Goal: Information Seeking & Learning: Check status

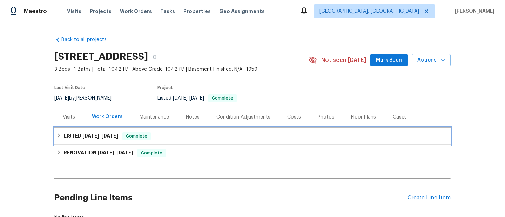
click at [67, 133] on h6 "LISTED [DATE] - [DATE]" at bounding box center [91, 136] width 54 height 8
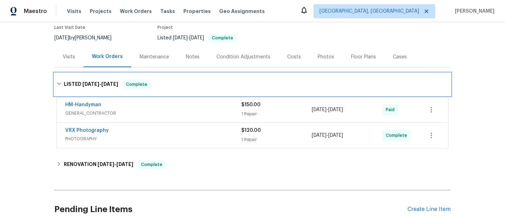
scroll to position [62, 0]
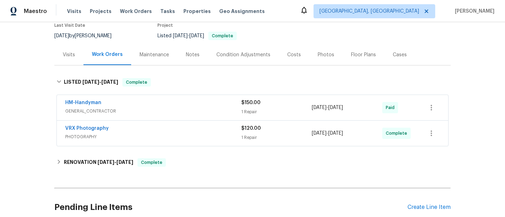
click at [121, 111] on span "GENERAL_CONTRACTOR" at bounding box center [153, 110] width 176 height 7
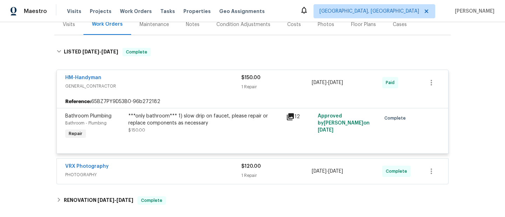
scroll to position [93, 0]
click at [171, 169] on div "VRX Photography" at bounding box center [153, 166] width 176 height 8
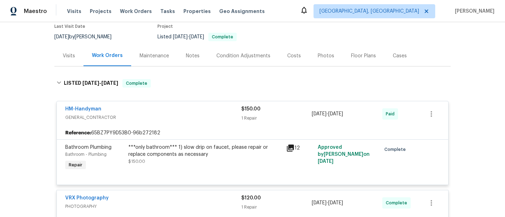
scroll to position [59, 0]
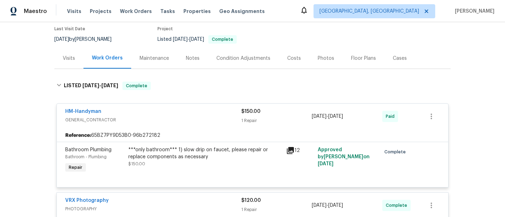
click at [75, 58] on div "Visits" at bounding box center [68, 58] width 29 height 21
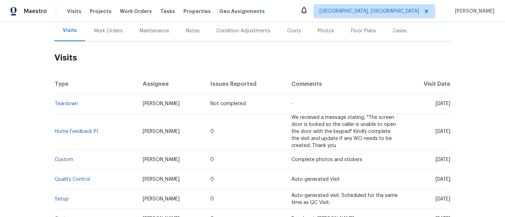
scroll to position [85, 0]
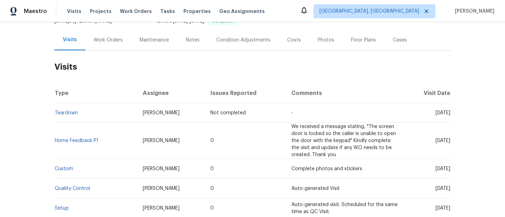
click at [200, 40] on div "Notes" at bounding box center [193, 39] width 31 height 21
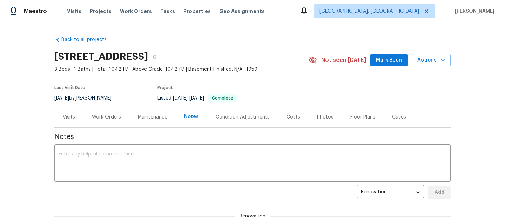
click at [73, 121] on div "Visits" at bounding box center [68, 116] width 29 height 21
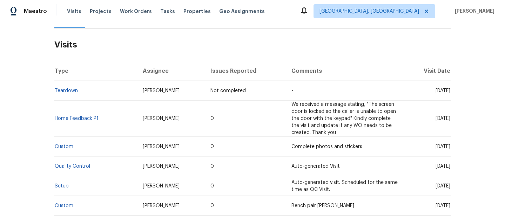
scroll to position [59, 0]
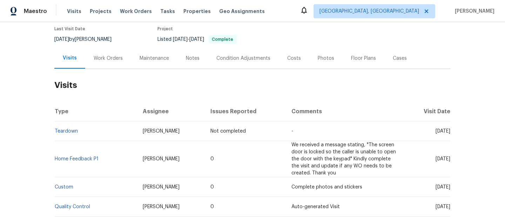
click at [99, 61] on div "Work Orders" at bounding box center [108, 58] width 29 height 7
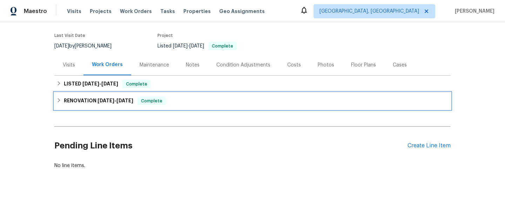
click at [77, 97] on h6 "RENOVATION [DATE] - [DATE]" at bounding box center [98, 101] width 69 height 8
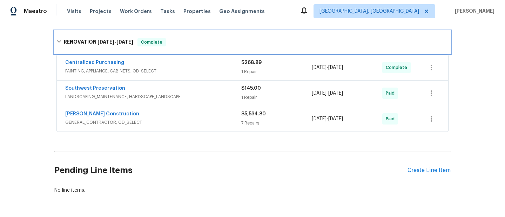
scroll to position [120, 0]
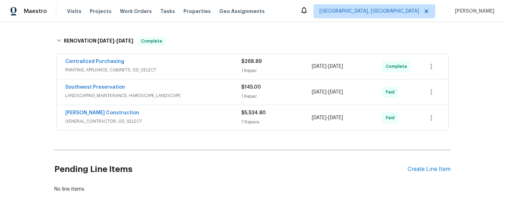
click at [153, 126] on div "[PERSON_NAME] Construction GENERAL_CONTRACTOR, OD_SELECT" at bounding box center [153, 117] width 176 height 17
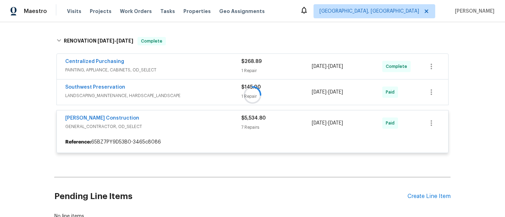
click at [162, 96] on div at bounding box center [252, 95] width 397 height 130
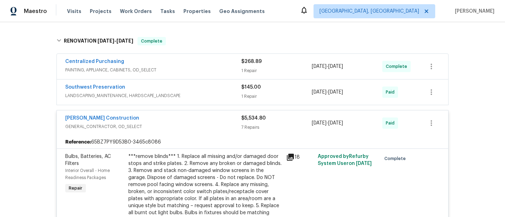
click at [162, 95] on span "LANDSCAPING_MAINTENANCE, HARDSCAPE_LANDSCAPE" at bounding box center [153, 95] width 176 height 7
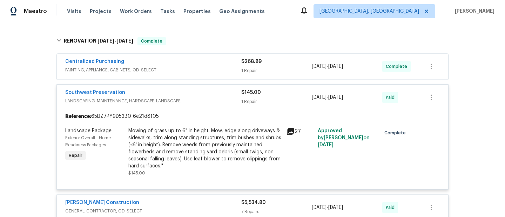
click at [167, 73] on div "Centralized Purchasing PAINTING, APPLIANCE, CABINETS, OD_SELECT" at bounding box center [153, 66] width 176 height 17
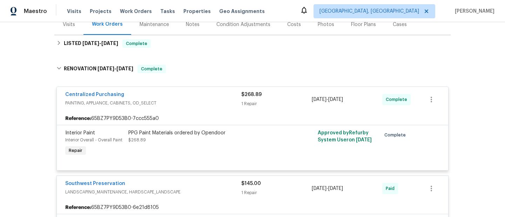
scroll to position [56, 0]
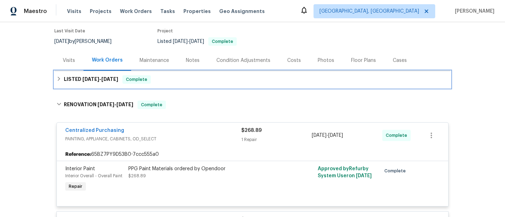
click at [126, 77] on span "Complete" at bounding box center [136, 79] width 27 height 7
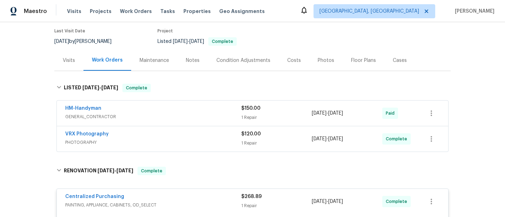
click at [182, 140] on span "PHOTOGRAPHY" at bounding box center [153, 142] width 176 height 7
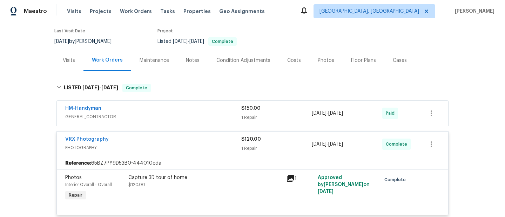
click at [186, 115] on span "GENERAL_CONTRACTOR" at bounding box center [153, 116] width 176 height 7
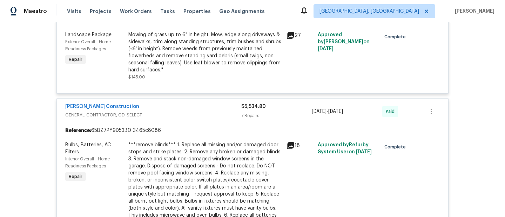
scroll to position [455, 0]
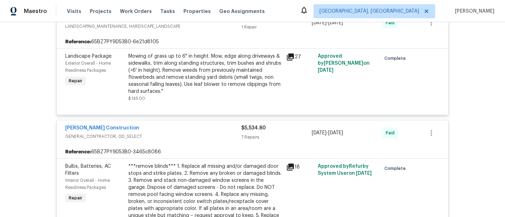
click at [290, 52] on div "27" at bounding box center [300, 77] width 32 height 53
click at [290, 58] on icon at bounding box center [290, 56] width 7 height 7
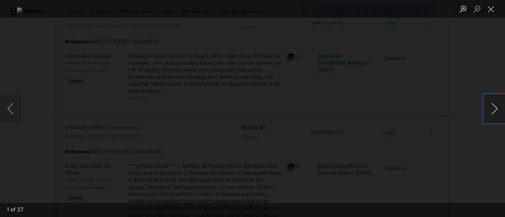
click at [499, 109] on button "Next image" at bounding box center [494, 108] width 21 height 28
click at [12, 105] on button "Previous image" at bounding box center [10, 108] width 21 height 28
click at [487, 109] on button "Next image" at bounding box center [494, 108] width 21 height 28
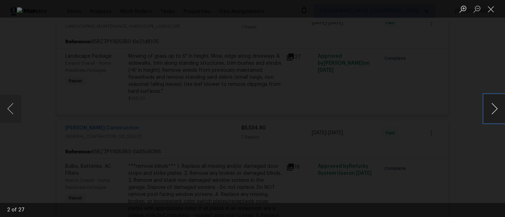
click at [489, 109] on button "Next image" at bounding box center [494, 108] width 21 height 28
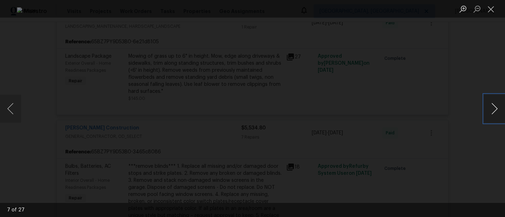
click at [489, 109] on button "Next image" at bounding box center [494, 108] width 21 height 28
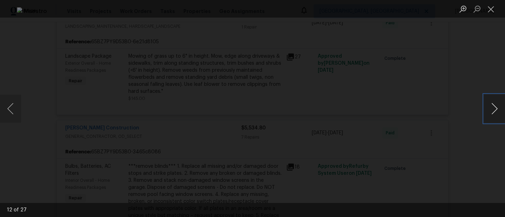
click at [489, 109] on button "Next image" at bounding box center [494, 108] width 21 height 28
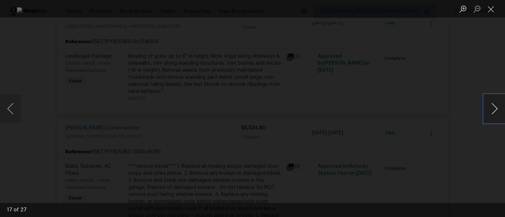
click at [489, 109] on button "Next image" at bounding box center [494, 108] width 21 height 28
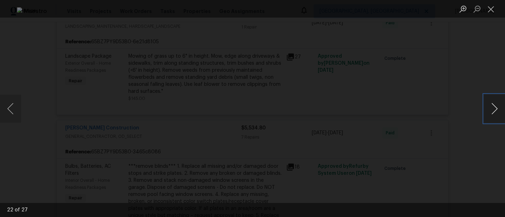
click at [489, 109] on button "Next image" at bounding box center [494, 108] width 21 height 28
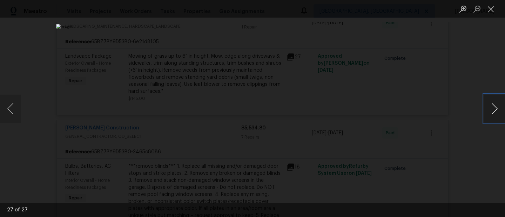
click at [489, 109] on button "Next image" at bounding box center [494, 108] width 21 height 28
click at [449, 111] on div "Lightbox" at bounding box center [252, 108] width 505 height 217
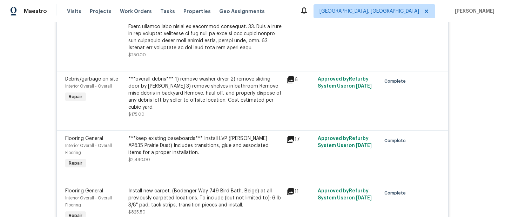
scroll to position [867, 0]
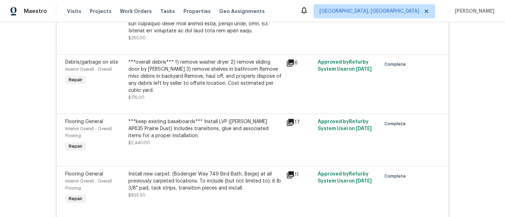
click at [290, 59] on icon at bounding box center [290, 63] width 8 height 8
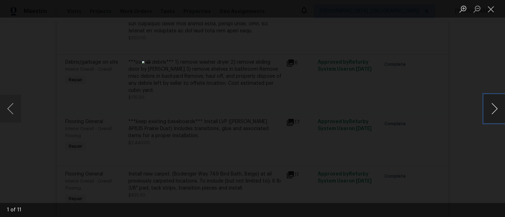
click at [493, 107] on button "Next image" at bounding box center [494, 108] width 21 height 28
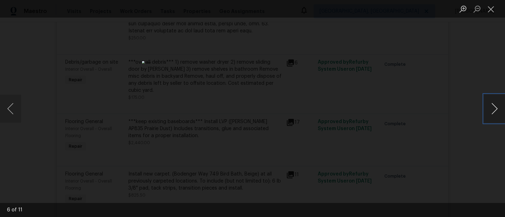
click at [493, 107] on button "Next image" at bounding box center [494, 108] width 21 height 28
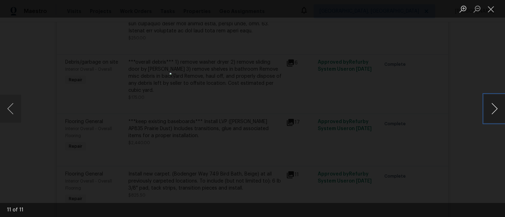
click at [493, 107] on button "Next image" at bounding box center [494, 108] width 21 height 28
click at [421, 135] on div "Lightbox" at bounding box center [252, 108] width 505 height 217
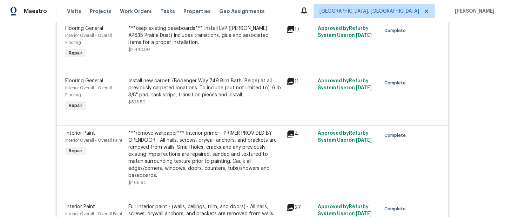
scroll to position [957, 0]
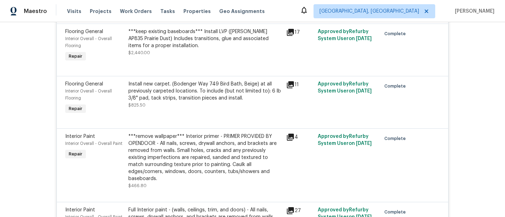
click at [292, 133] on icon at bounding box center [290, 136] width 7 height 7
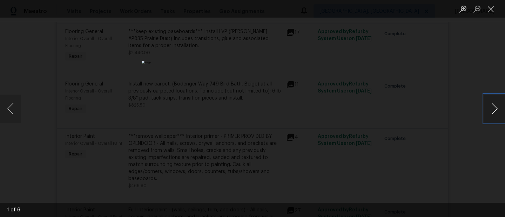
click at [489, 106] on button "Next image" at bounding box center [494, 108] width 21 height 28
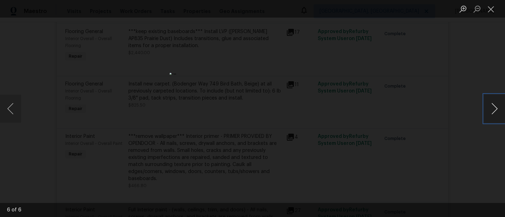
click at [489, 106] on button "Next image" at bounding box center [494, 108] width 21 height 28
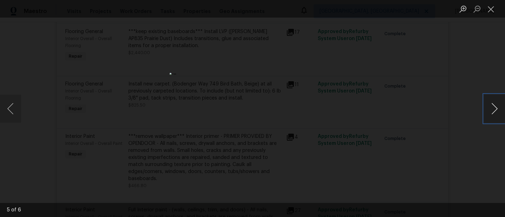
click at [489, 106] on button "Next image" at bounding box center [494, 108] width 21 height 28
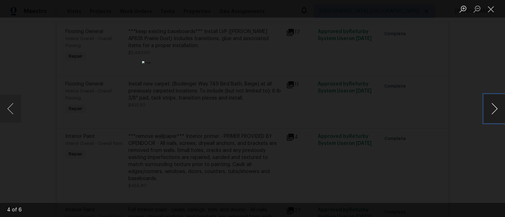
click at [489, 106] on button "Next image" at bounding box center [494, 108] width 21 height 28
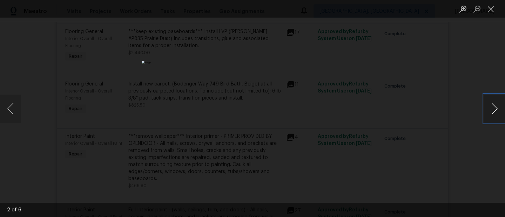
click at [489, 106] on button "Next image" at bounding box center [494, 108] width 21 height 28
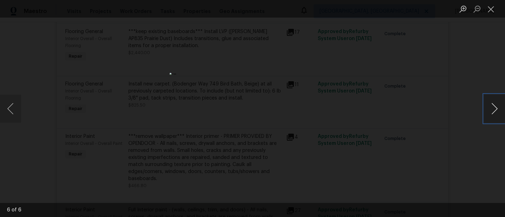
click at [489, 106] on button "Next image" at bounding box center [494, 108] width 21 height 28
click at [444, 126] on div "Lightbox" at bounding box center [252, 108] width 505 height 217
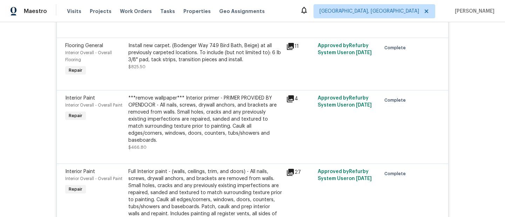
scroll to position [1012, 0]
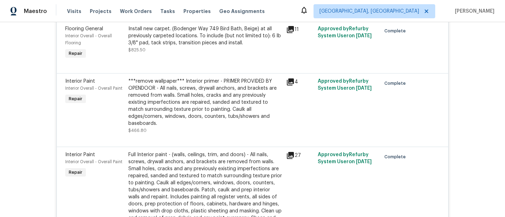
click at [297, 151] on div "27" at bounding box center [299, 155] width 27 height 8
click at [292, 152] on icon at bounding box center [290, 155] width 7 height 7
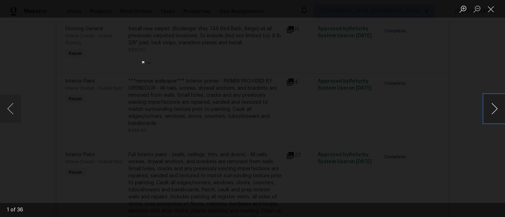
click at [498, 102] on button "Next image" at bounding box center [494, 108] width 21 height 28
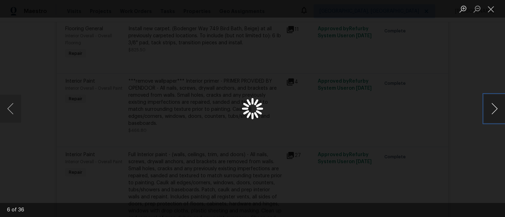
click at [498, 102] on button "Next image" at bounding box center [494, 108] width 21 height 28
click at [491, 108] on button "Next image" at bounding box center [494, 108] width 21 height 28
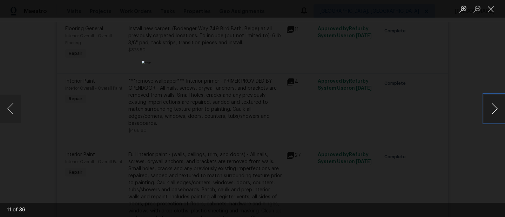
click at [491, 108] on button "Next image" at bounding box center [494, 108] width 21 height 28
click at [492, 100] on button "Next image" at bounding box center [494, 108] width 21 height 28
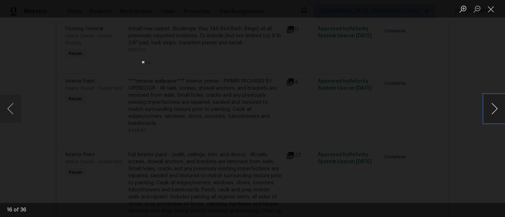
click at [492, 100] on button "Next image" at bounding box center [494, 108] width 21 height 28
click at [400, 75] on div "Lightbox" at bounding box center [252, 108] width 505 height 217
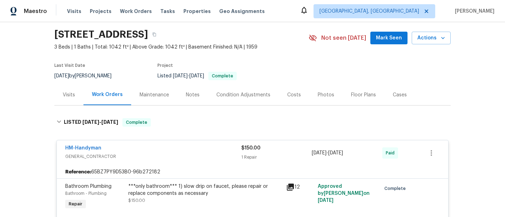
scroll to position [0, 0]
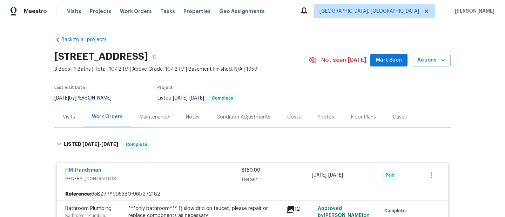
click at [78, 115] on div "Visits" at bounding box center [68, 116] width 29 height 21
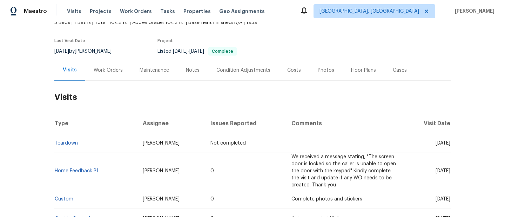
scroll to position [185, 0]
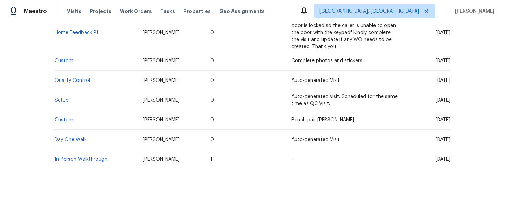
click at [64, 97] on td "Setup" at bounding box center [95, 100] width 83 height 20
click at [64, 99] on link "Setup" at bounding box center [62, 100] width 14 height 5
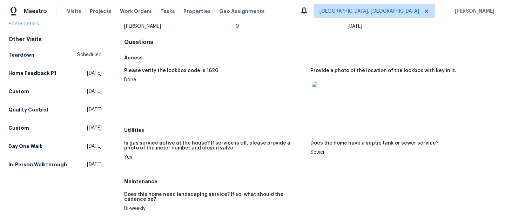
scroll to position [41, 0]
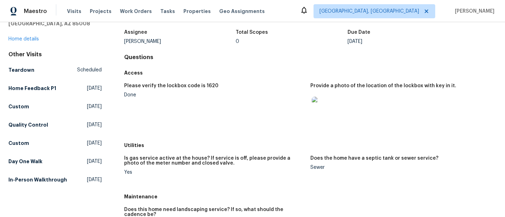
click at [330, 107] on img at bounding box center [323, 108] width 22 height 22
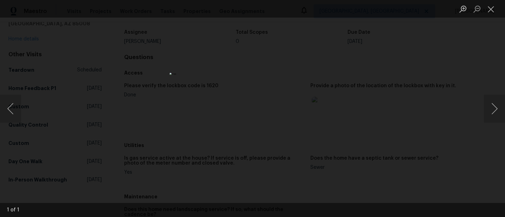
click at [360, 97] on div "Lightbox" at bounding box center [252, 108] width 505 height 217
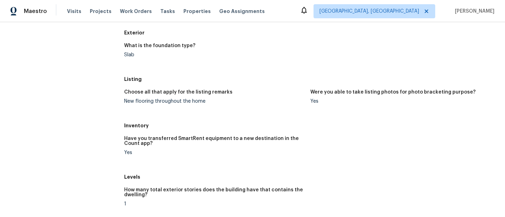
scroll to position [0, 0]
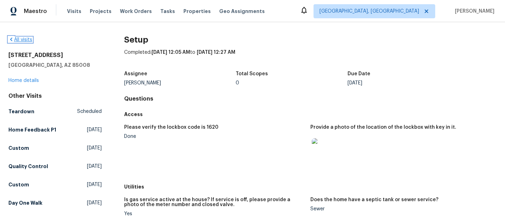
click at [24, 40] on link "All visits" at bounding box center [20, 39] width 24 height 5
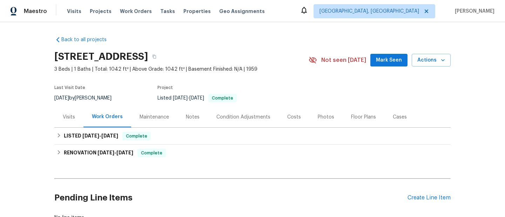
drag, startPoint x: 125, startPoint y: 95, endPoint x: 84, endPoint y: 97, distance: 40.4
click at [84, 97] on div "9/17/2025 by Brian Borntrager" at bounding box center [87, 98] width 66 height 8
copy div "[PERSON_NAME]"
